Goal: Use online tool/utility: Utilize a website feature to perform a specific function

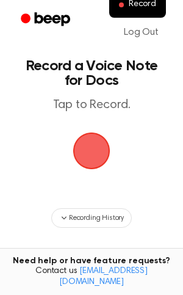
click at [96, 147] on span "button" at bounding box center [91, 151] width 37 height 37
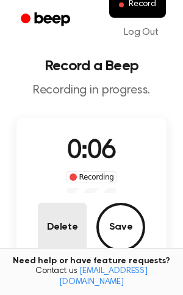
click at [56, 227] on button "Delete" at bounding box center [62, 227] width 49 height 49
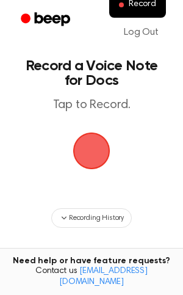
click at [89, 159] on span "button" at bounding box center [91, 151] width 37 height 37
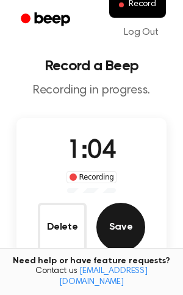
click at [136, 218] on button "Save" at bounding box center [121, 227] width 49 height 49
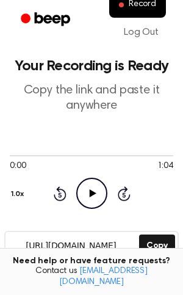
click at [96, 186] on icon "Play Audio" at bounding box center [91, 193] width 31 height 31
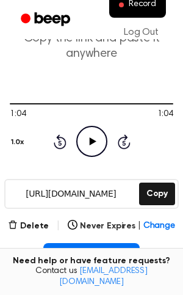
scroll to position [131, 0]
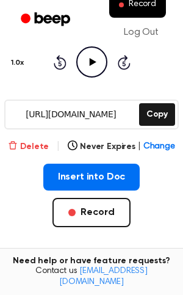
click at [39, 146] on button "Delete" at bounding box center [28, 147] width 41 height 13
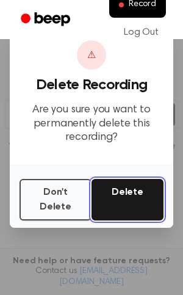
click at [123, 197] on button "Delete" at bounding box center [128, 200] width 72 height 42
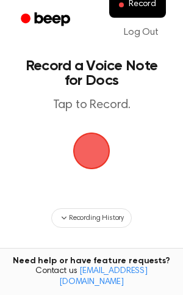
click at [91, 146] on span "button" at bounding box center [91, 151] width 37 height 37
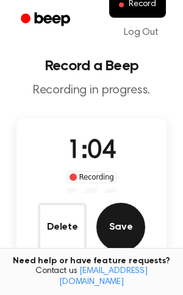
click at [141, 229] on button "Save" at bounding box center [121, 227] width 49 height 49
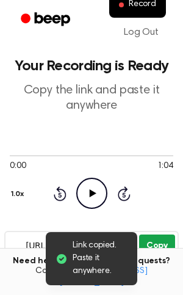
click at [150, 240] on button "Copy" at bounding box center [157, 246] width 36 height 23
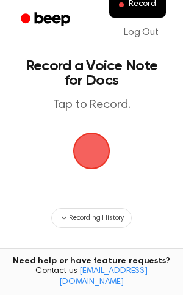
click at [87, 161] on span "button" at bounding box center [92, 151] width 34 height 34
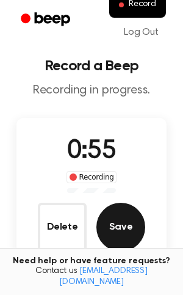
click at [133, 224] on button "Save" at bounding box center [121, 227] width 49 height 49
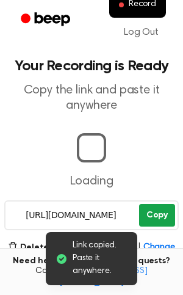
click at [154, 220] on button "Copy" at bounding box center [157, 215] width 36 height 23
